Goal: Entertainment & Leisure: Consume media (video, audio)

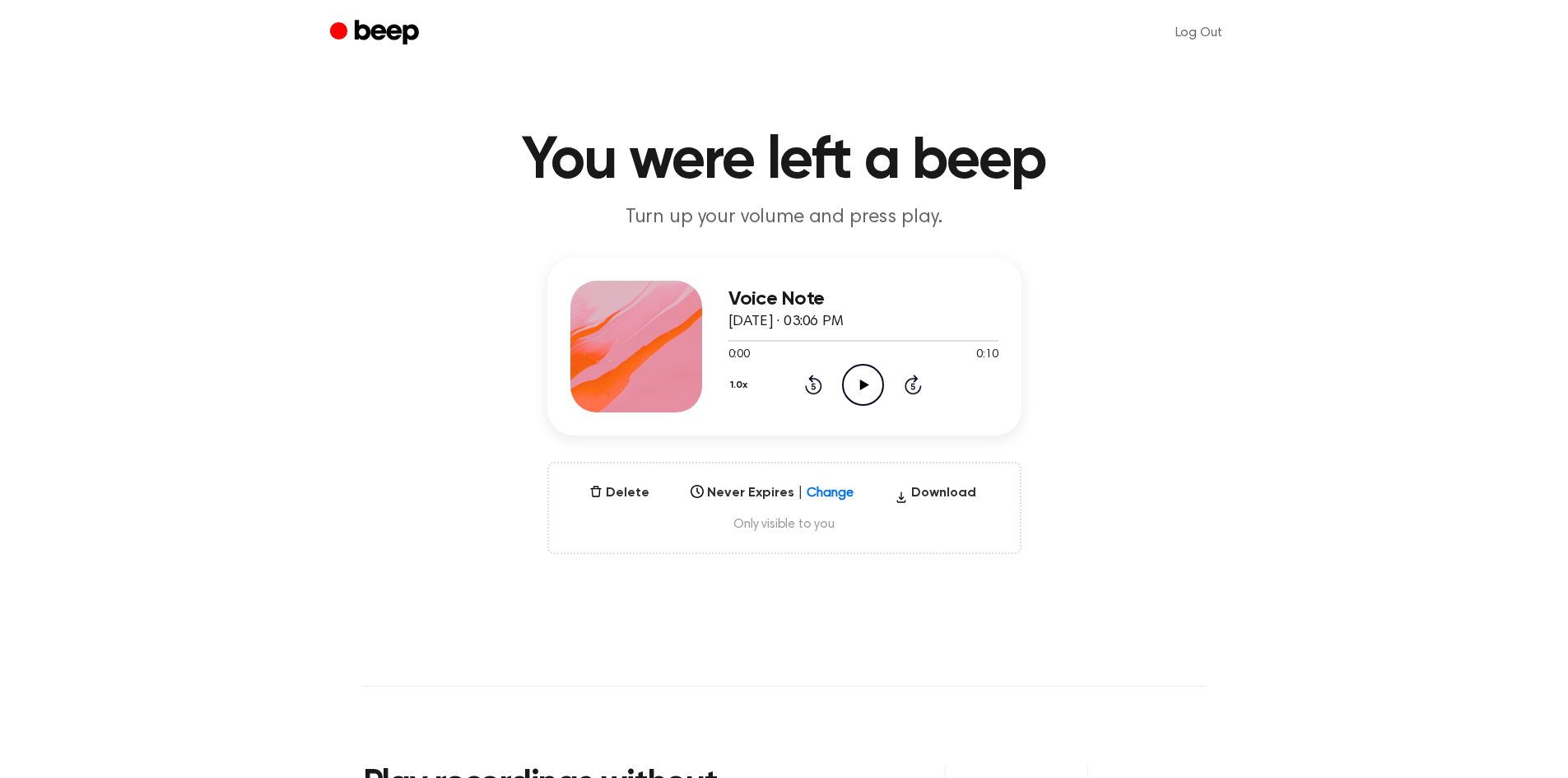
click at [850, 390] on icon "Play Audio" at bounding box center [863, 384] width 42 height 42
click at [869, 390] on icon "Play Audio" at bounding box center [863, 384] width 42 height 42
click at [867, 392] on icon "Play Audio" at bounding box center [863, 384] width 42 height 42
